Goal: Task Accomplishment & Management: Complete application form

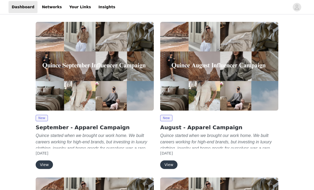
click at [42, 164] on button "View" at bounding box center [44, 164] width 17 height 9
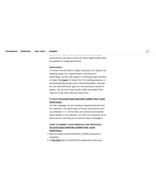
scroll to position [282, 0]
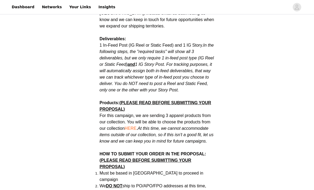
click at [134, 126] on span "HERE" at bounding box center [131, 128] width 12 height 5
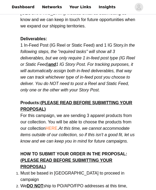
click at [131, 126] on em "At this time, we cannot accommodate items outside of our collection, so if this…" at bounding box center [78, 134] width 114 height 17
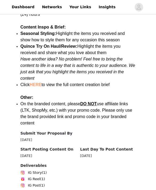
scroll to position [741, 0]
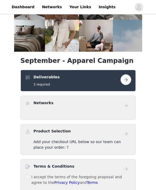
scroll to position [96, 0]
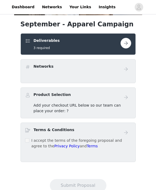
click at [129, 47] on button "button" at bounding box center [125, 43] width 11 height 11
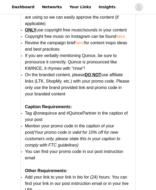
scroll to position [1048, 0]
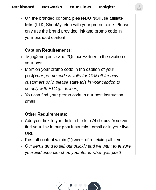
click at [98, 187] on button "button" at bounding box center [94, 188] width 13 height 13
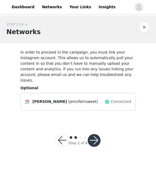
click at [97, 135] on button "button" at bounding box center [94, 140] width 13 height 13
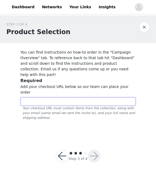
click at [94, 97] on input "text" at bounding box center [78, 101] width 115 height 9
paste input "[URL][DOMAIN_NAME]"
type input "[URL][DOMAIN_NAME]"
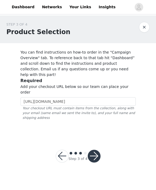
click at [97, 150] on button "button" at bounding box center [94, 156] width 13 height 13
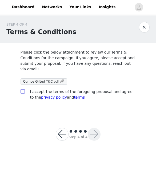
click at [22, 92] on input "checkbox" at bounding box center [23, 91] width 4 height 4
checkbox input "true"
click at [99, 136] on button "button" at bounding box center [94, 134] width 13 height 13
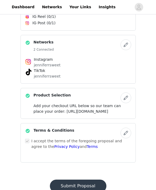
scroll to position [157, 0]
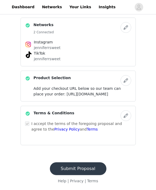
click at [83, 175] on button "Submit Proposal" at bounding box center [78, 168] width 56 height 13
